Goal: Transaction & Acquisition: Purchase product/service

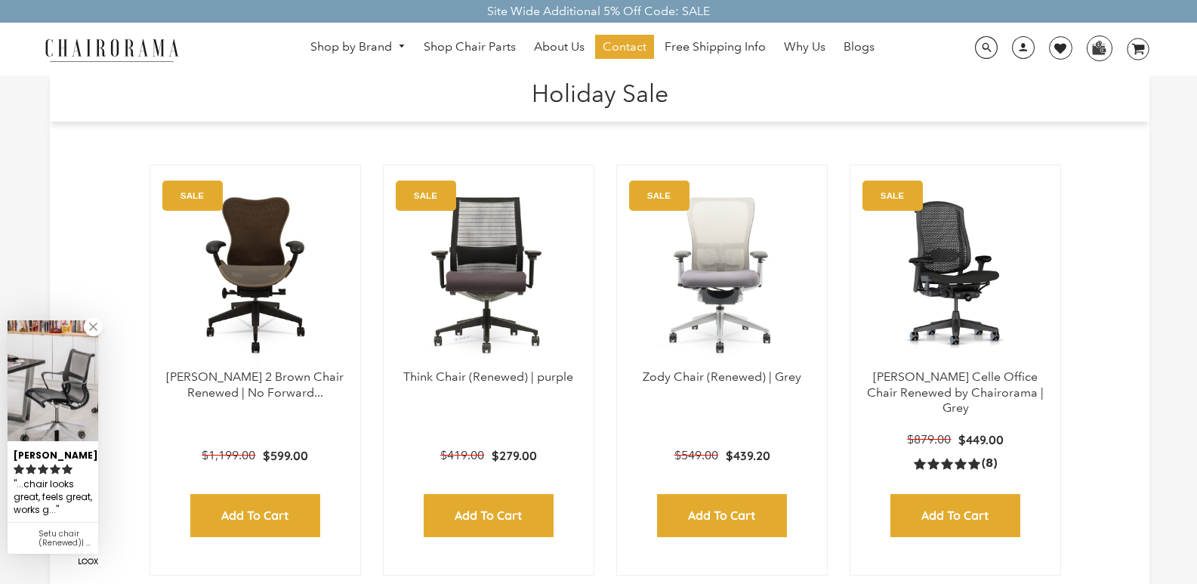
click at [466, 82] on h1 "Holiday Sale" at bounding box center [599, 92] width 1069 height 32
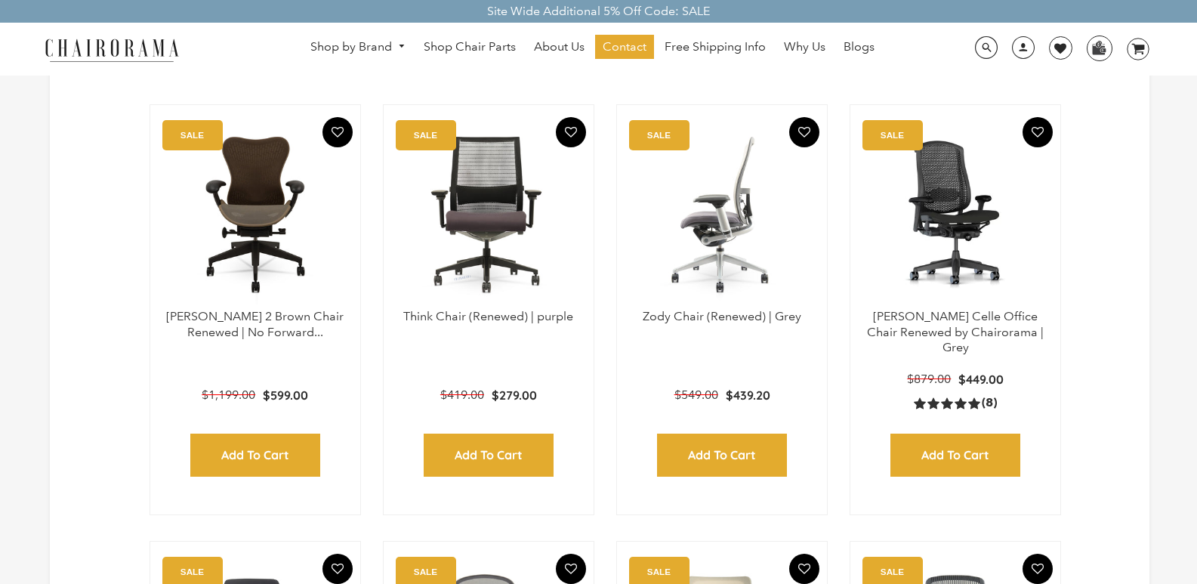
scroll to position [91, 0]
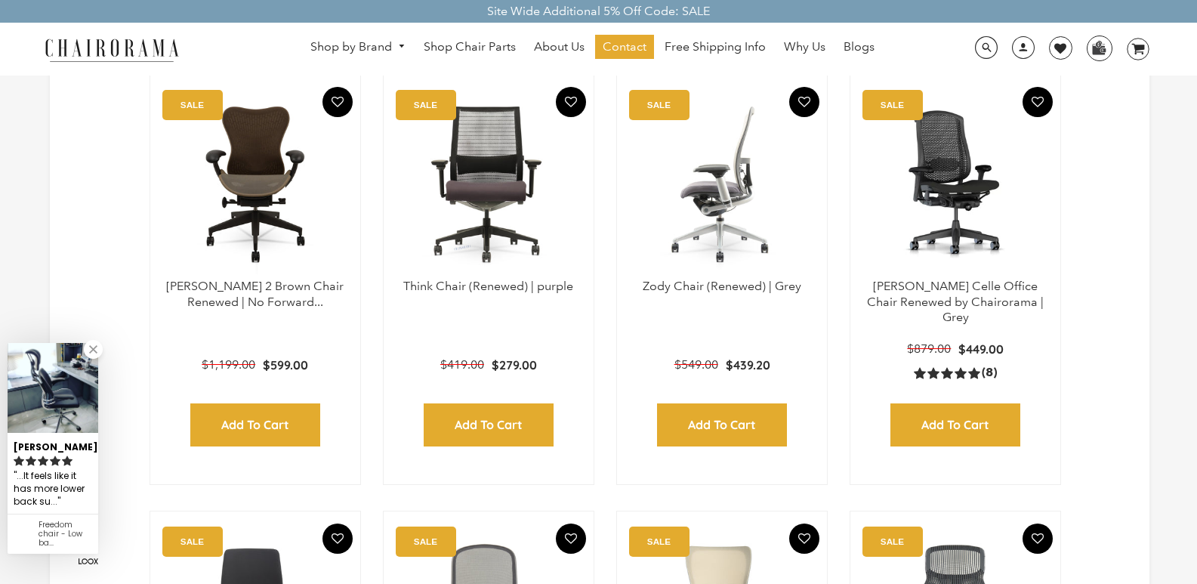
click at [677, 79] on div "[PERSON_NAME] Chair (Renewed) | Grey SALE $439.20 $549.00 Add to Cart Quick View" at bounding box center [721, 279] width 211 height 411
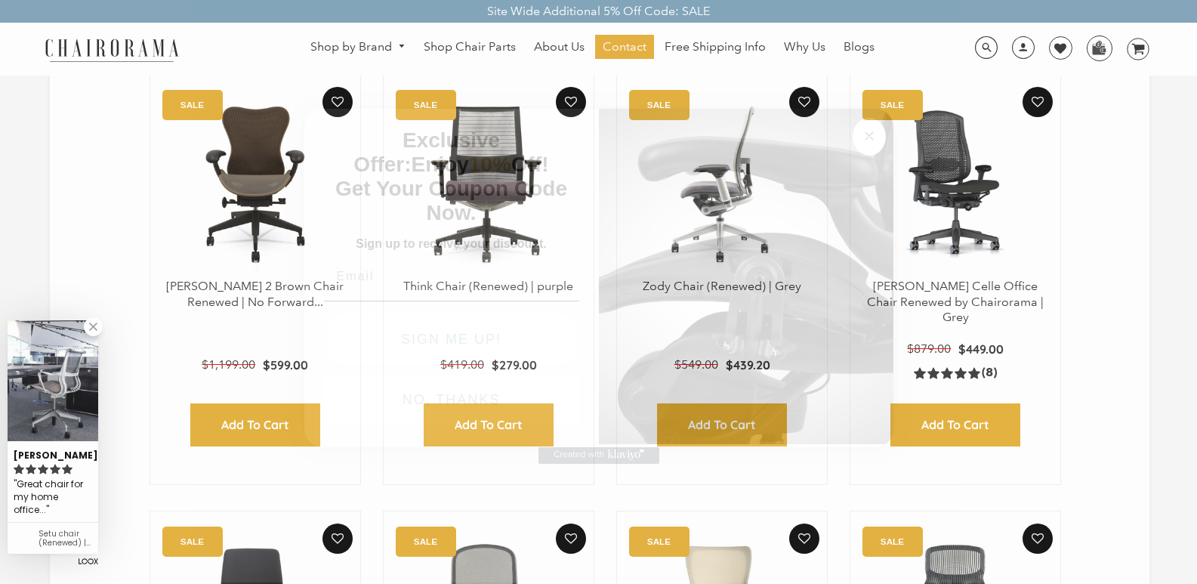
click input "Submit" at bounding box center [0, 0] width 0 height 0
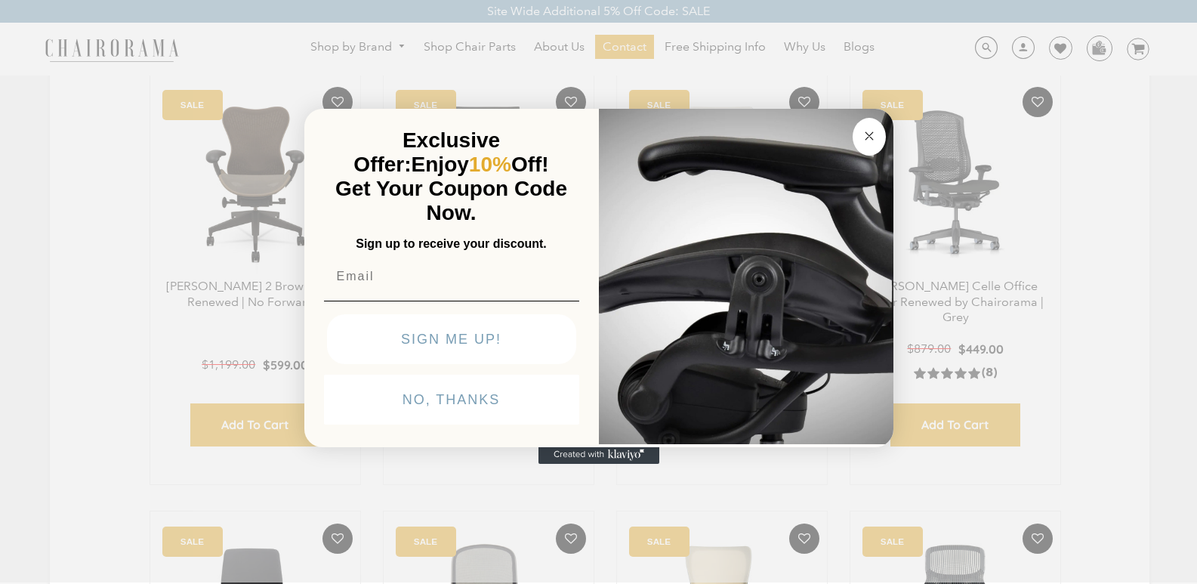
click at [466, 128] on p "Exclusive Offer: Enjoy 10% Off!" at bounding box center [451, 152] width 249 height 48
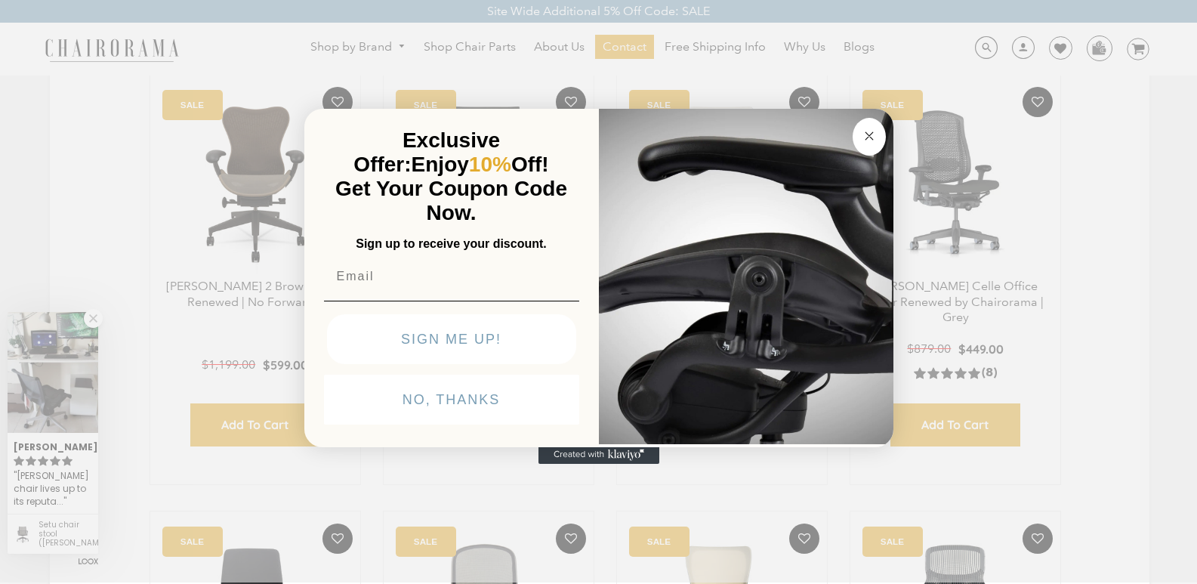
click at [473, 177] on p "Get Your Coupon Code Now." at bounding box center [451, 201] width 249 height 48
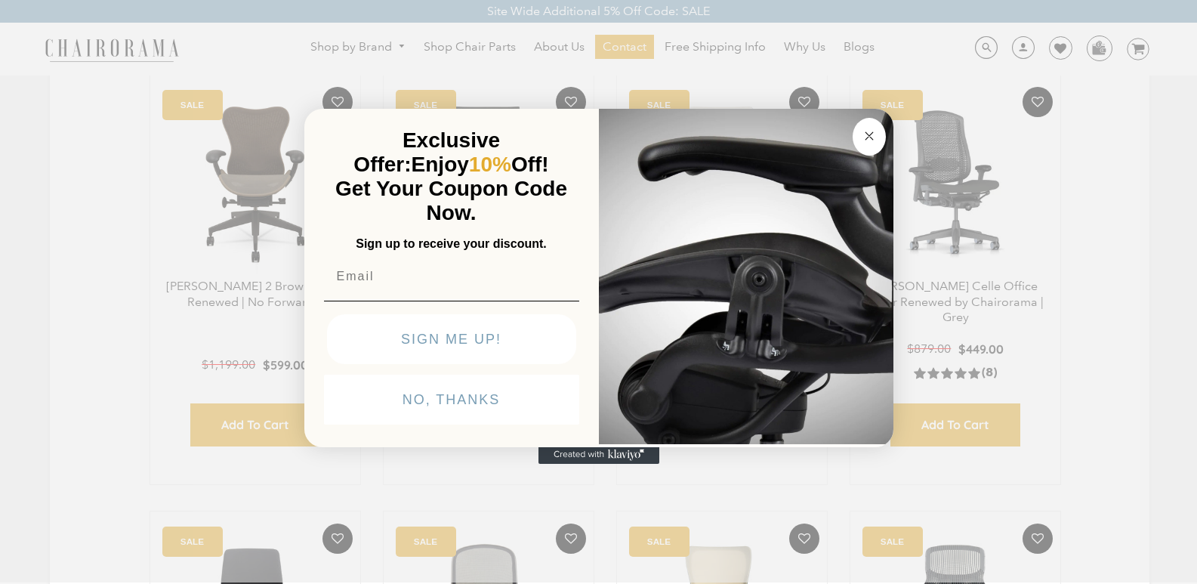
click at [677, 106] on img "POPUP Form" at bounding box center [746, 275] width 295 height 338
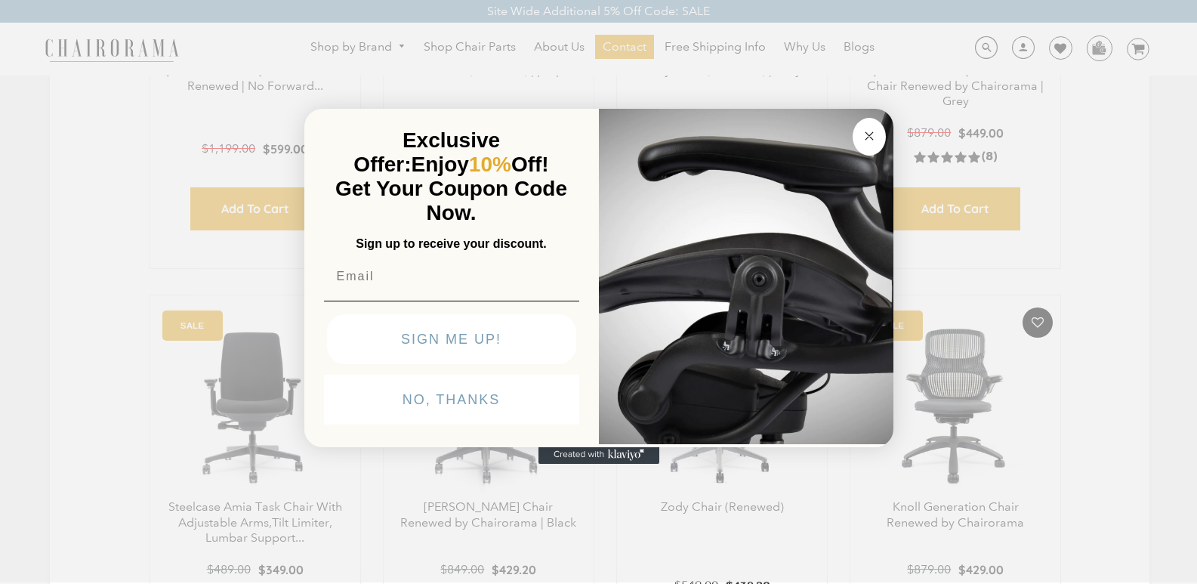
scroll to position [332, 0]
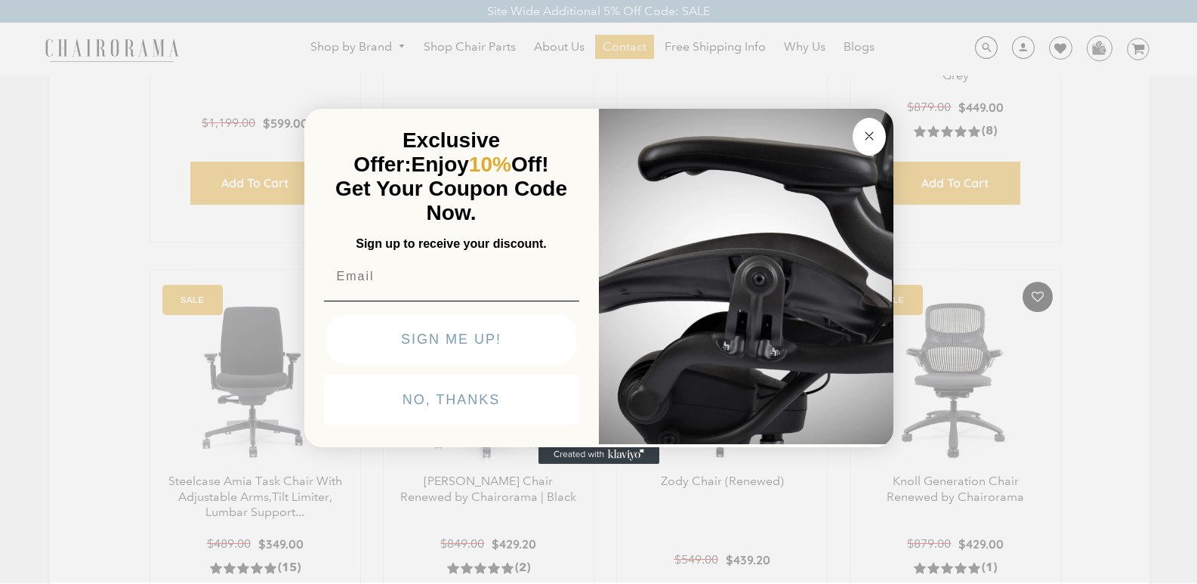
click at [216, 170] on div "Close dialog Exclusive Offer: Enjoy 10% Off! Get Your Coupon Code Now. Sign up …" at bounding box center [598, 290] width 1197 height 584
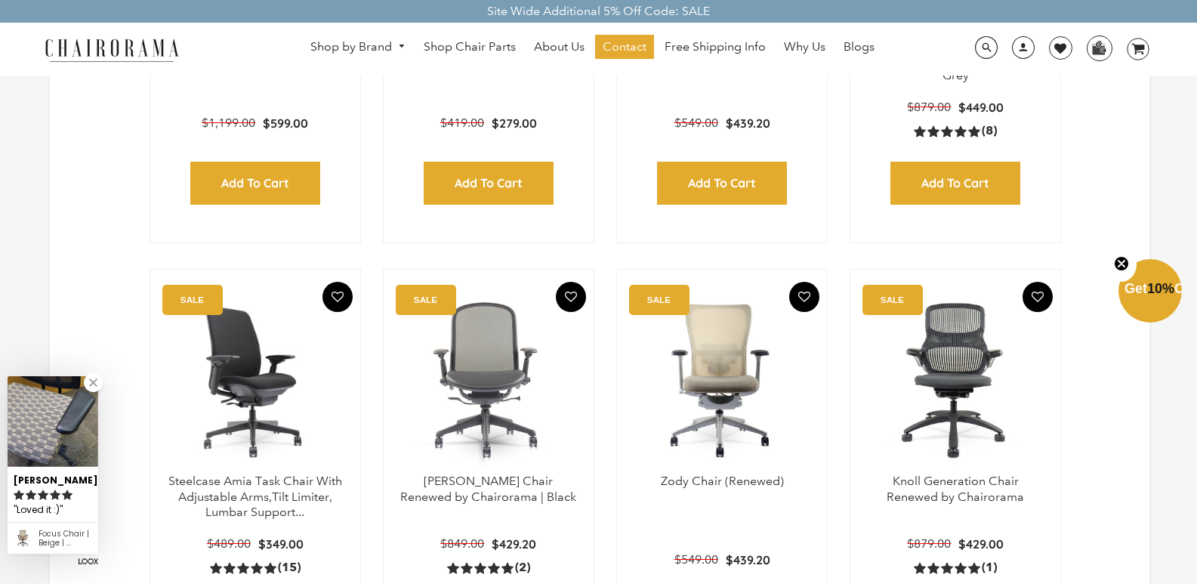
click at [297, 276] on div "Steelcase Amia Task Chair With Adjustable Arms,Tilt Limiter, Lumbar Support... …" at bounding box center [255, 474] width 211 height 411
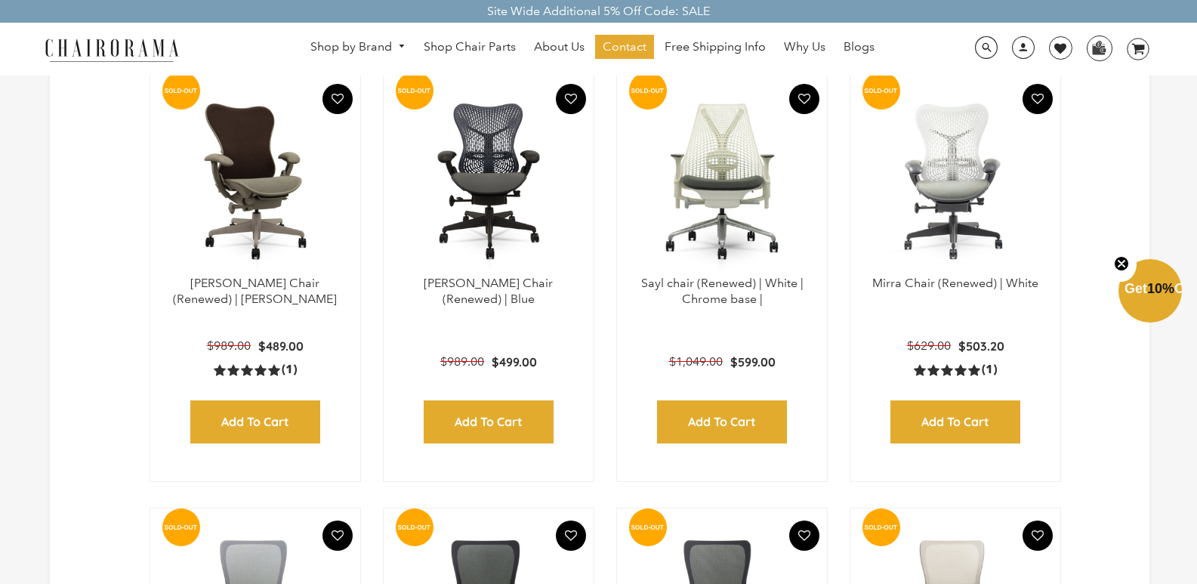
scroll to position [997, 0]
